Goal: Information Seeking & Learning: Learn about a topic

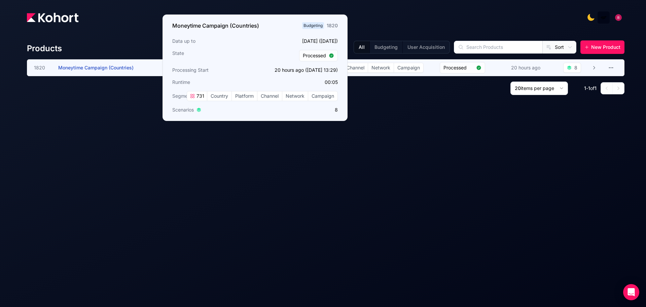
click at [111, 67] on span "Moneytime Campaign (Countries)" at bounding box center [95, 68] width 75 height 6
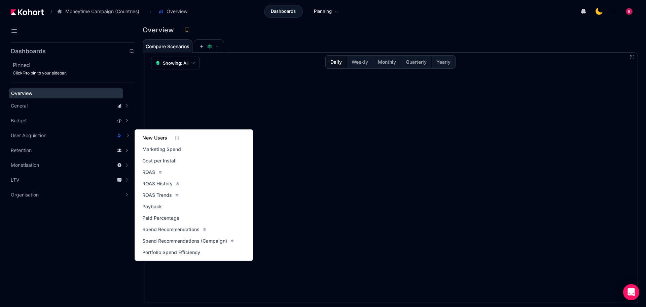
click at [158, 137] on span "New Users" at bounding box center [154, 137] width 25 height 7
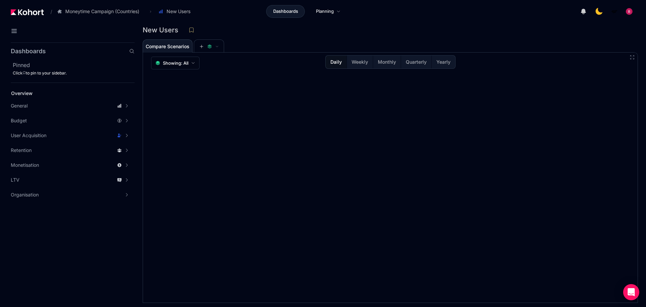
drag, startPoint x: 74, startPoint y: 282, endPoint x: 133, endPoint y: 258, distance: 63.9
click at [74, 282] on aside "Dashboards Pinned Click to pin to your sidebar. Overview General Accuracy Metri…" at bounding box center [67, 173] width 135 height 267
